Goal: Share content

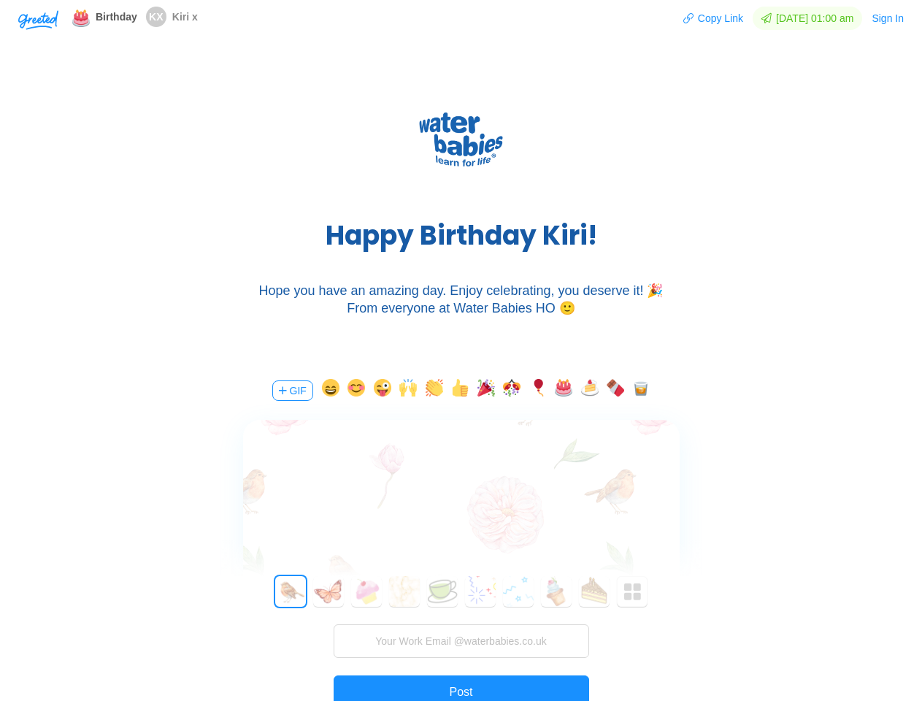
click at [461, 351] on div "H a p p y B i r t h d a y K i r i ! Hope you have an amazing day. Enjoy celebra…" at bounding box center [461, 207] width 922 height 307
click at [38, 19] on img "button" at bounding box center [38, 20] width 40 height 20
click at [706, 18] on button "Copy Link" at bounding box center [713, 18] width 61 height 23
click at [889, 18] on button "Sign In" at bounding box center [888, 18] width 34 height 23
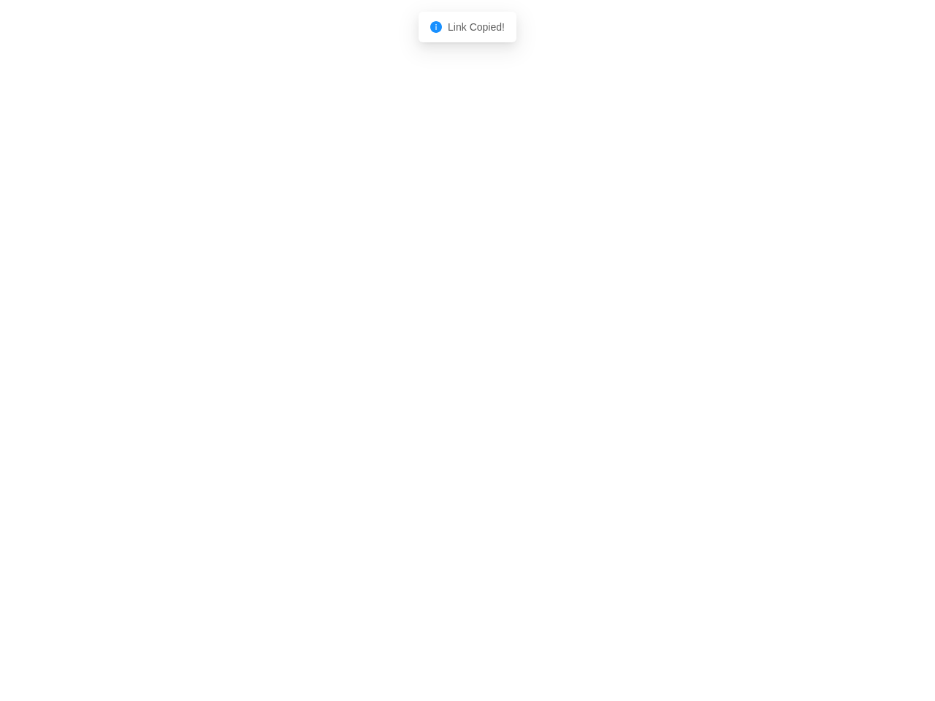
click at [291, 391] on body "Shadow: (click to exit) Link Copied!" at bounding box center [467, 350] width 935 height 701
click at [328, 391] on body "Shadow: (click to exit) Link Copied!" at bounding box center [467, 350] width 935 height 701
click at [354, 391] on body "Shadow: (click to exit) Link Copied!" at bounding box center [467, 350] width 935 height 701
click at [380, 391] on body "Shadow: (click to exit) Link Copied!" at bounding box center [467, 350] width 935 height 701
click at [406, 391] on body "Shadow: (click to exit) Link Copied!" at bounding box center [467, 350] width 935 height 701
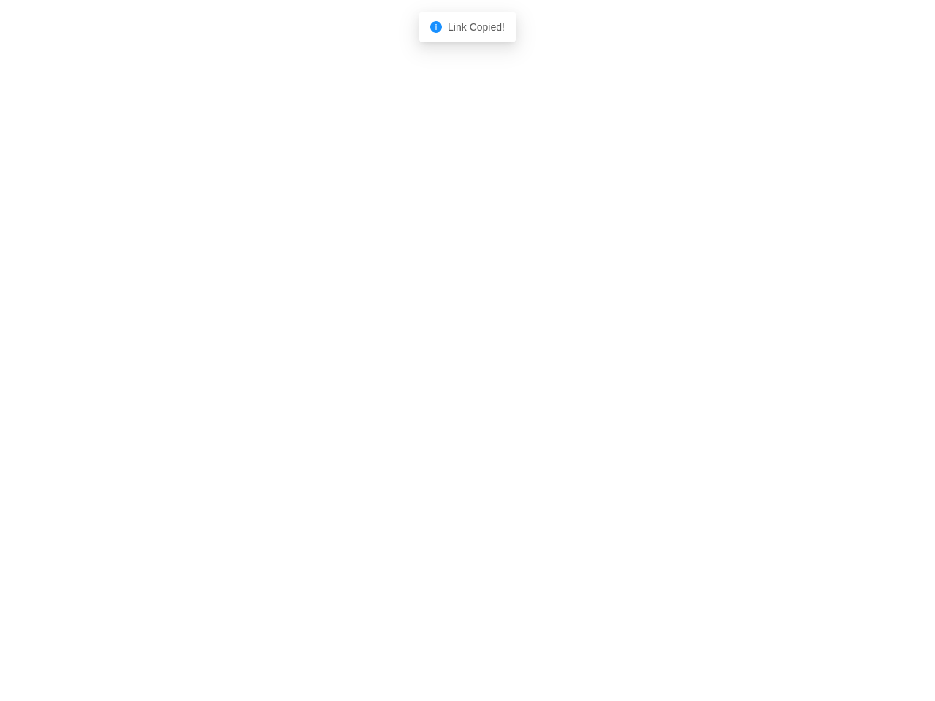
click at [432, 391] on body "Shadow: (click to exit) Link Copied!" at bounding box center [467, 350] width 935 height 701
